Goal: Task Accomplishment & Management: Manage account settings

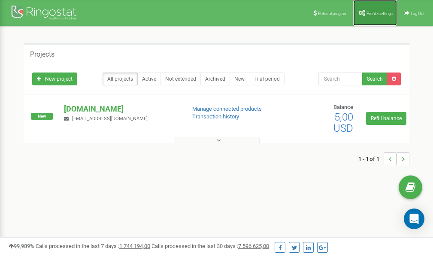
click at [376, 13] on span "Profile settings" at bounding box center [380, 13] width 26 height 5
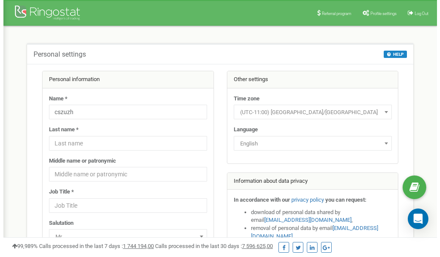
scroll to position [43, 0]
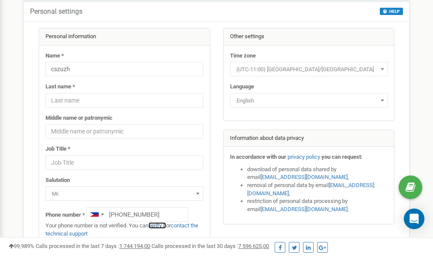
click at [163, 226] on link "verify it" at bounding box center [158, 225] width 18 height 6
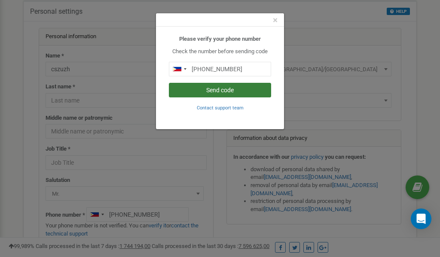
click at [213, 89] on button "Send code" at bounding box center [220, 90] width 102 height 15
